Goal: Check status: Check status

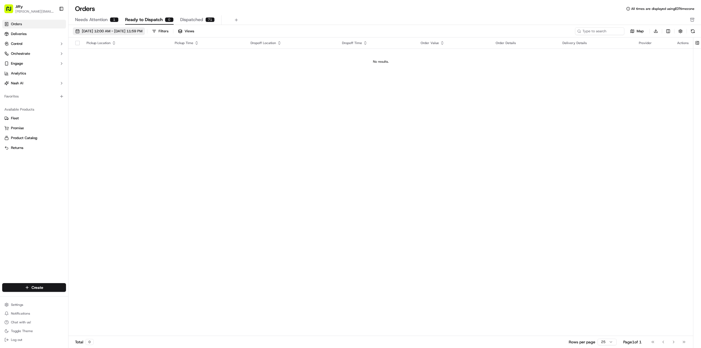
click at [106, 30] on span "[DATE] 12:00 AM - [DATE] 11:59 PM" at bounding box center [112, 31] width 61 height 5
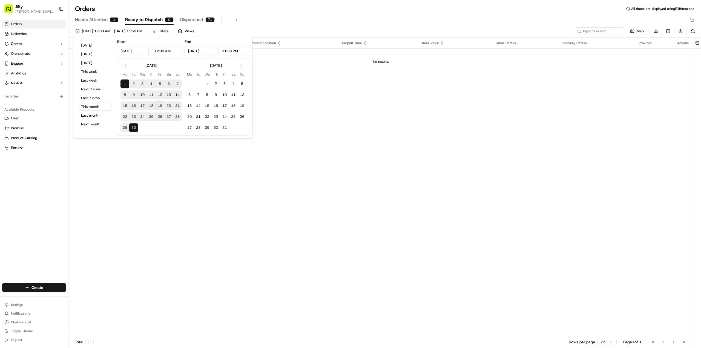
click at [145, 106] on button "17" at bounding box center [142, 106] width 9 height 9
type input "Sep 17, 2025"
click at [123, 105] on button "15" at bounding box center [124, 106] width 9 height 9
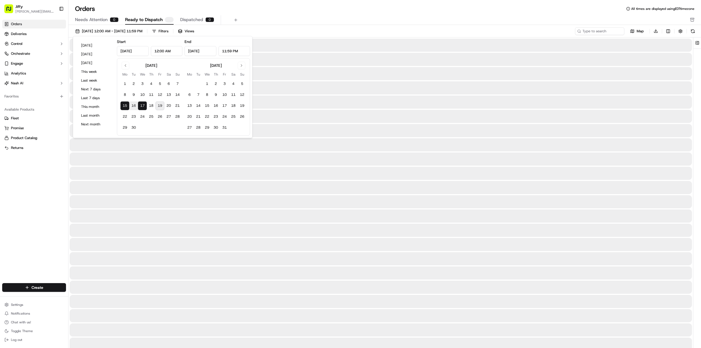
click at [158, 106] on button "19" at bounding box center [159, 106] width 9 height 9
type input "Sep 19, 2025"
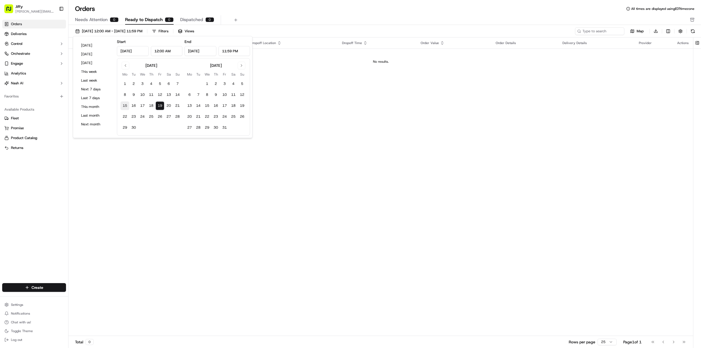
click at [125, 106] on button "15" at bounding box center [124, 106] width 9 height 9
type input "Sep 15, 2025"
click at [122, 155] on div "Pickup Location Pickup Time Dropoff Location Dropoff Time Order Value Order Det…" at bounding box center [380, 187] width 624 height 299
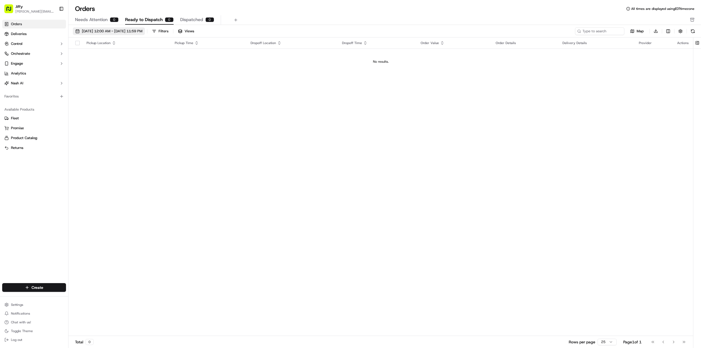
click at [94, 31] on span "09/15/2025 12:00 AM - 09/19/2025 11:59 PM" at bounding box center [112, 31] width 61 height 5
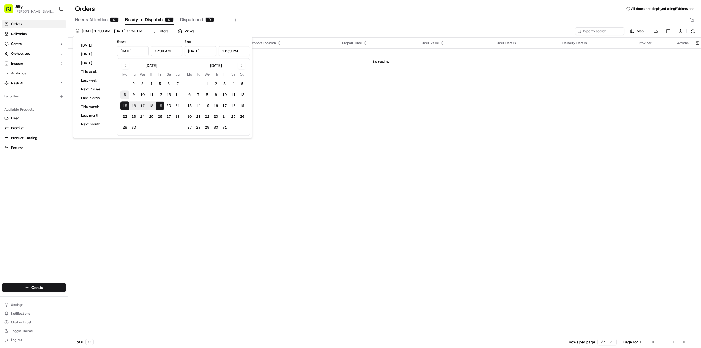
click at [124, 94] on button "8" at bounding box center [124, 95] width 9 height 9
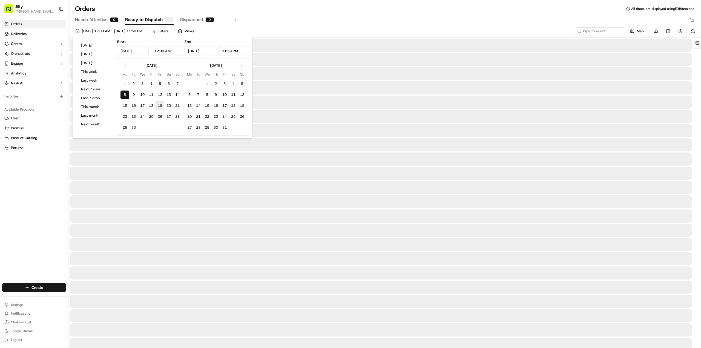
type input "Sep 8, 2025"
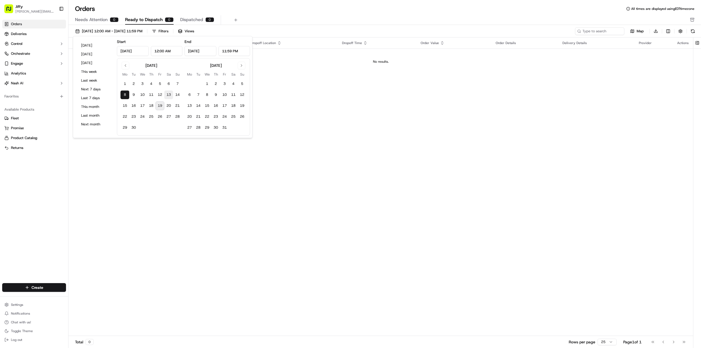
click at [168, 93] on button "13" at bounding box center [168, 95] width 9 height 9
type input "Sep 13, 2025"
click at [274, 28] on div "09/08/2025 12:00 AM - 09/13/2025 11:59 PM Filters Views" at bounding box center [323, 31] width 501 height 8
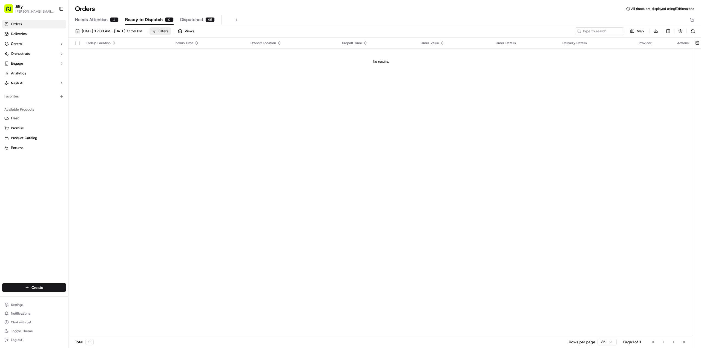
click at [171, 28] on button "Filters" at bounding box center [159, 31] width 21 height 8
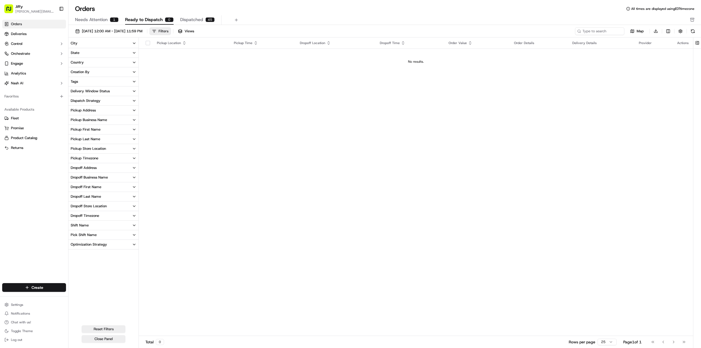
click at [171, 28] on button "Filters" at bounding box center [159, 31] width 21 height 8
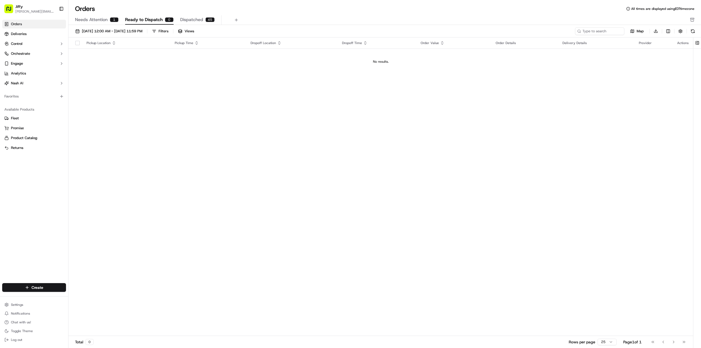
click at [192, 21] on span "Dispatched" at bounding box center [191, 19] width 23 height 7
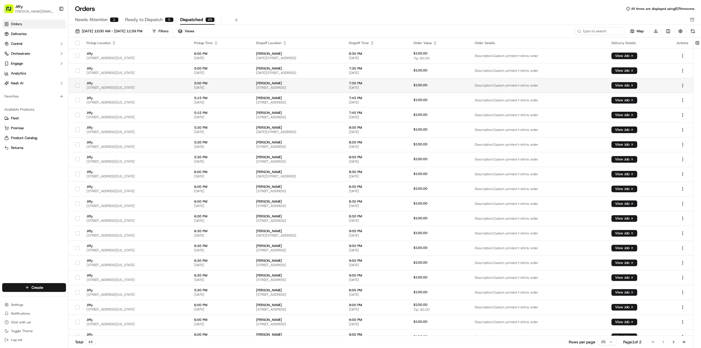
click at [118, 88] on span "5151 California Ave #100, Irvine, CA 92617, USA" at bounding box center [136, 87] width 99 height 4
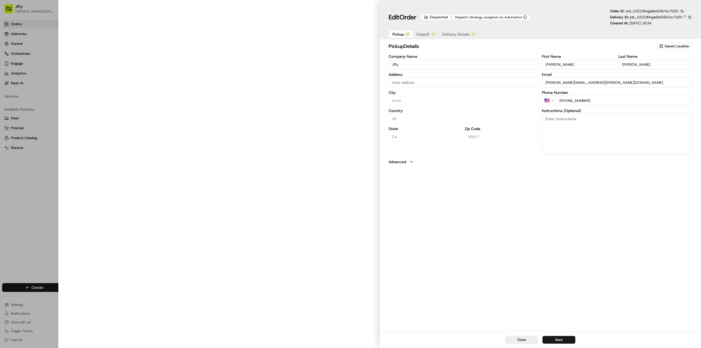
type input "[STREET_ADDRESS][US_STATE]"
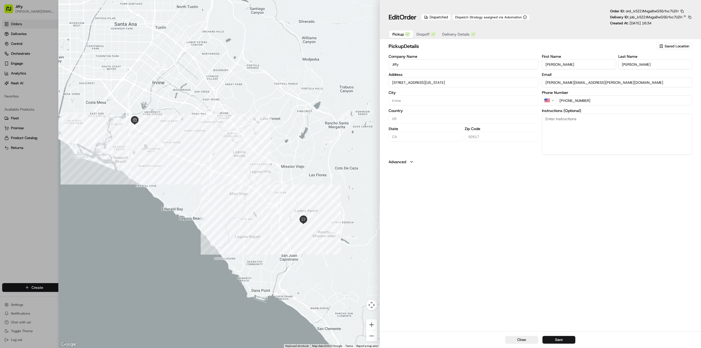
click at [422, 35] on span "Dropoff" at bounding box center [422, 33] width 13 height 5
click at [450, 34] on span "Delivery Details" at bounding box center [455, 33] width 27 height 5
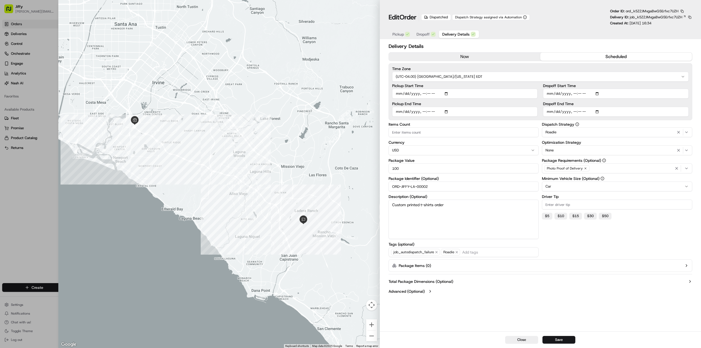
click at [396, 35] on span "Pickup" at bounding box center [397, 33] width 11 height 5
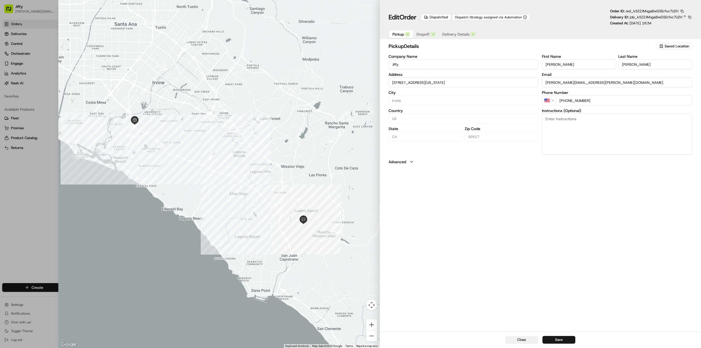
click at [520, 341] on button "Close" at bounding box center [521, 340] width 33 height 8
type input "+1"
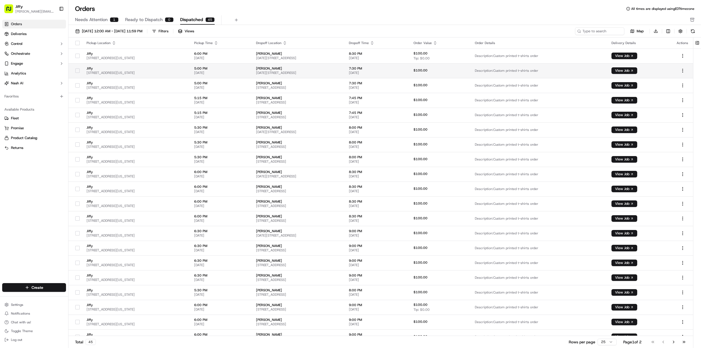
click at [641, 67] on td "View Job" at bounding box center [639, 70] width 65 height 15
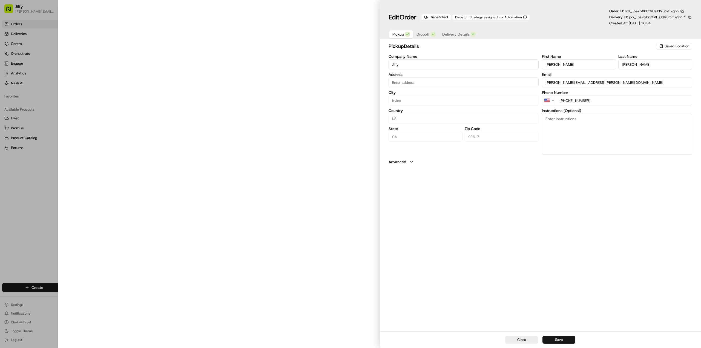
type input "[STREET_ADDRESS][US_STATE]"
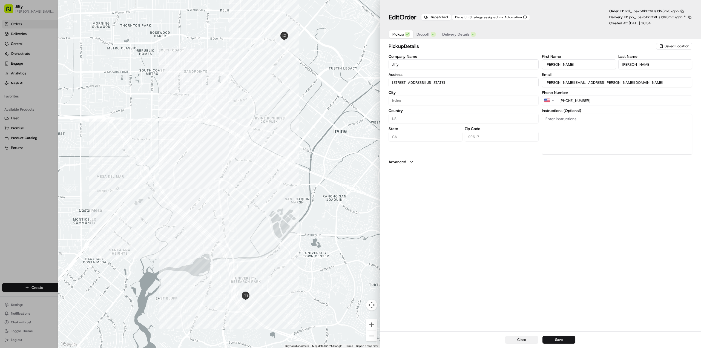
click at [526, 340] on button "Close" at bounding box center [521, 340] width 33 height 8
type input "+1"
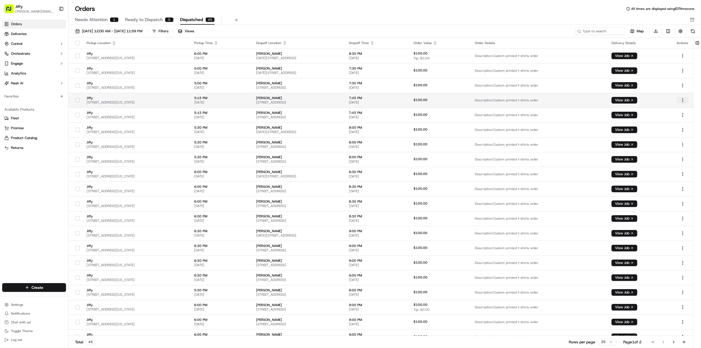
click at [681, 101] on html "Jiffy lisa.stannah@jiffy.com Toggle Sidebar Orders Deliveries Control Orchestra…" at bounding box center [350, 174] width 701 height 348
click at [648, 111] on link "Events" at bounding box center [670, 110] width 59 height 8
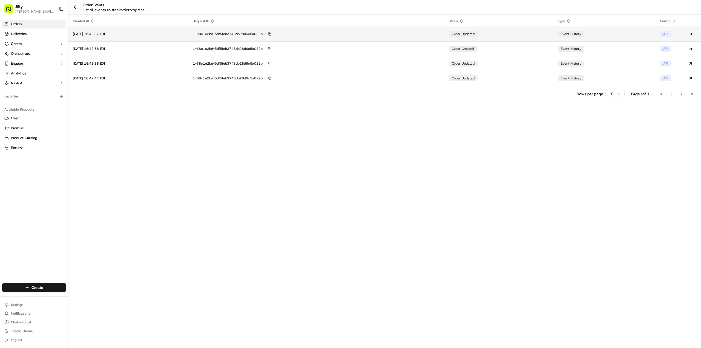
click at [576, 34] on span "event history" at bounding box center [571, 34] width 21 height 4
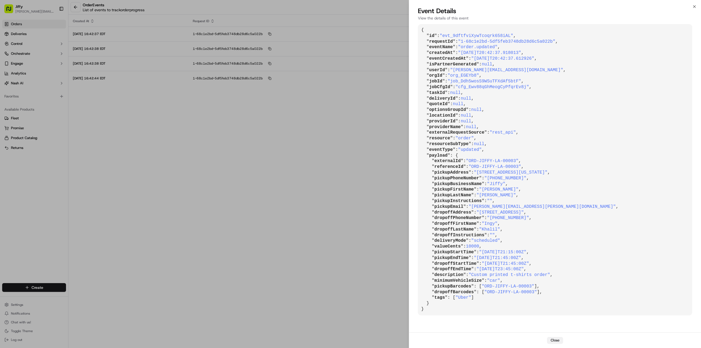
click at [555, 342] on button "Close" at bounding box center [555, 340] width 16 height 7
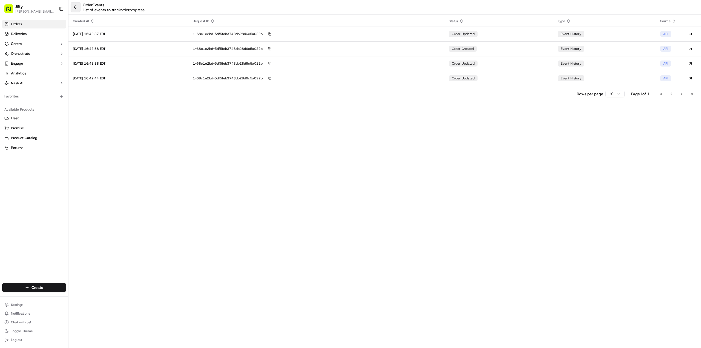
click at [76, 9] on button at bounding box center [76, 7] width 10 height 10
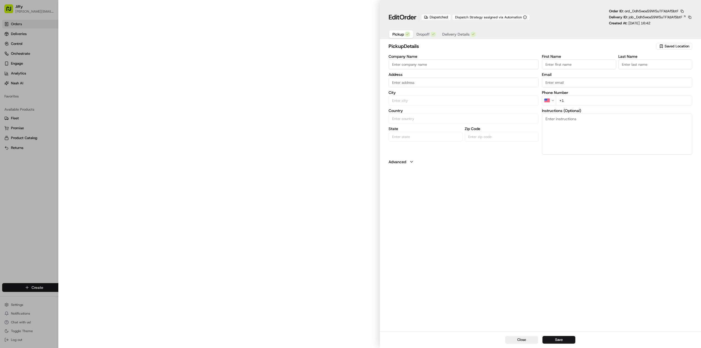
type input "Jiffy"
type input "Irvine"
type input "US"
type input "CA"
type input "92617"
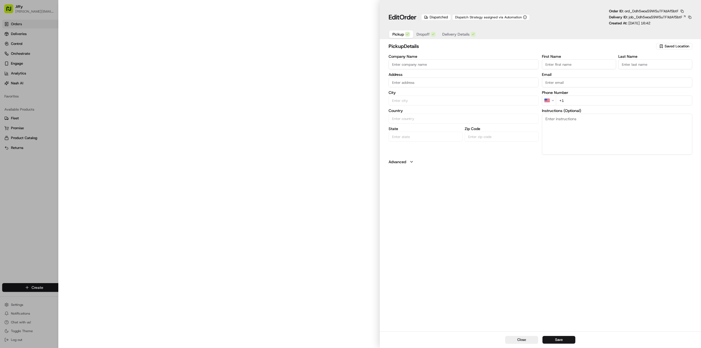
type input "[PERSON_NAME]"
type input "[PERSON_NAME][EMAIL_ADDRESS][PERSON_NAME][DOMAIN_NAME]"
type input "[PHONE_NUMBER]"
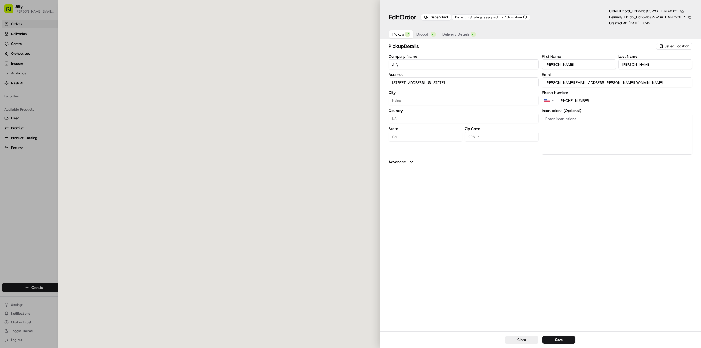
type input "[STREET_ADDRESS][US_STATE]"
